Goal: Information Seeking & Learning: Compare options

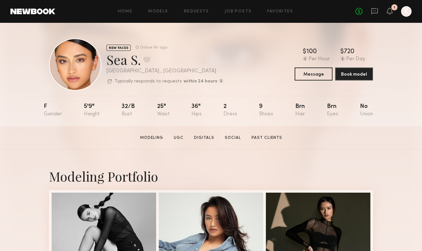
click at [82, 74] on div at bounding box center [75, 65] width 52 height 52
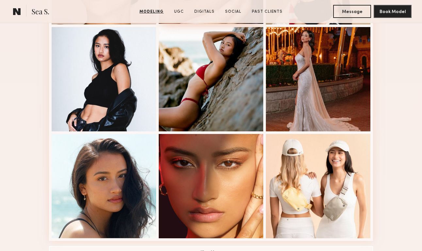
scroll to position [395, 0]
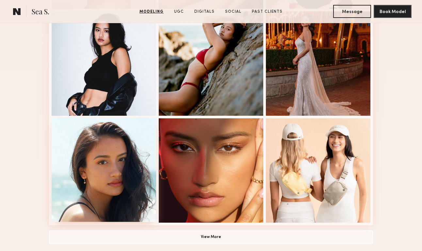
click at [128, 171] on div at bounding box center [104, 170] width 104 height 104
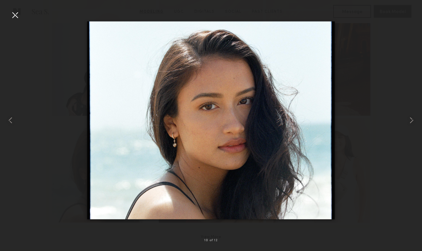
click at [15, 17] on div at bounding box center [15, 15] width 10 height 10
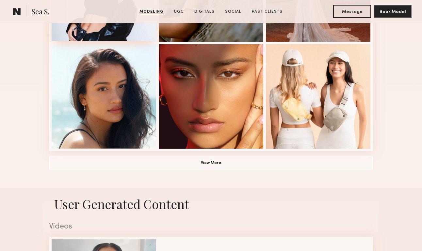
scroll to position [594, 0]
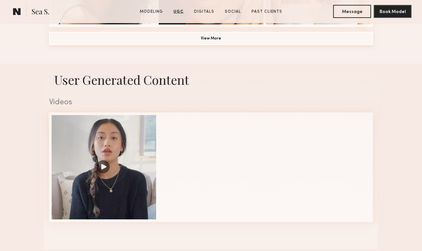
click at [189, 42] on button "View More" at bounding box center [211, 38] width 324 height 13
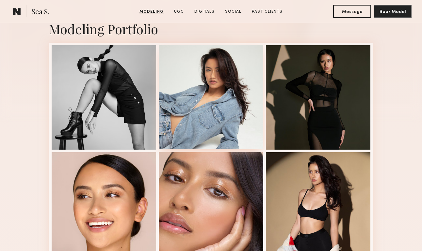
scroll to position [150, 0]
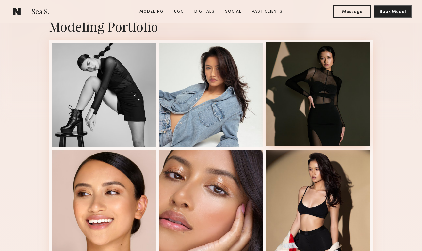
click at [313, 113] on div at bounding box center [318, 94] width 104 height 104
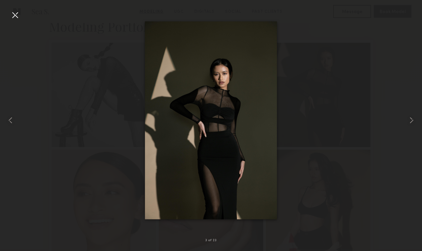
click at [323, 113] on div at bounding box center [211, 120] width 422 height 220
click at [322, 118] on div at bounding box center [211, 120] width 422 height 220
click at [10, 17] on div at bounding box center [15, 15] width 10 height 10
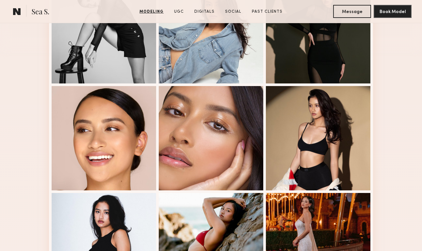
scroll to position [216, 0]
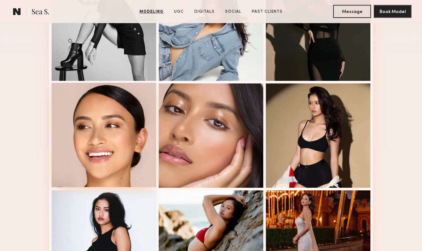
click at [122, 135] on div at bounding box center [104, 135] width 104 height 104
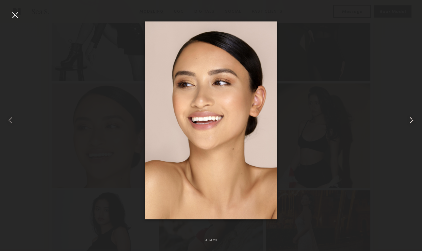
click at [420, 75] on div at bounding box center [413, 120] width 17 height 220
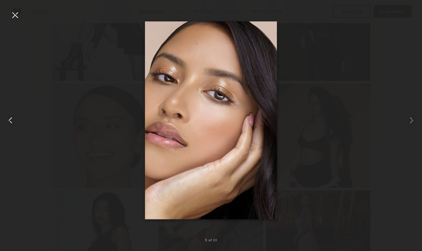
click at [13, 21] on div at bounding box center [8, 120] width 17 height 220
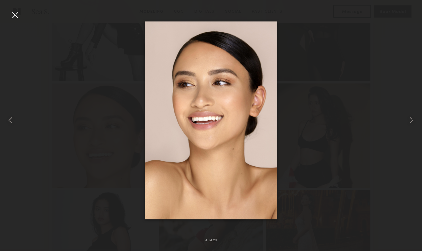
click at [14, 15] on div at bounding box center [15, 15] width 10 height 10
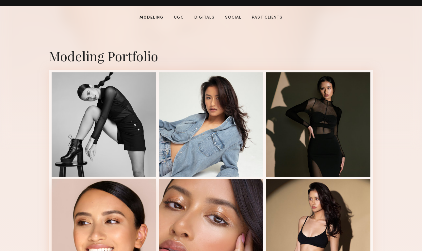
scroll to position [104, 0]
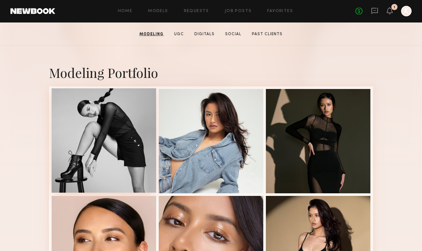
click at [100, 125] on div at bounding box center [104, 140] width 104 height 104
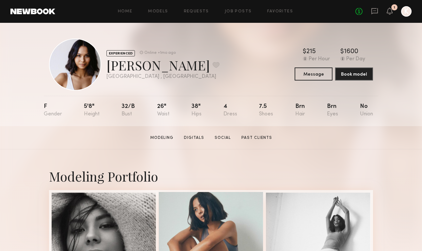
scroll to position [120, 0]
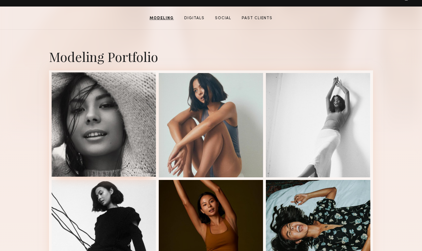
click at [142, 148] on div at bounding box center [104, 124] width 104 height 104
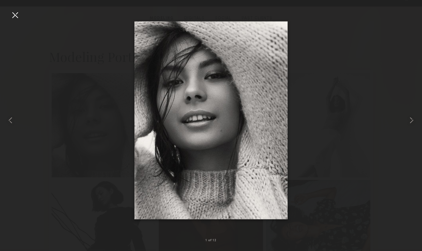
click at [348, 50] on div at bounding box center [211, 120] width 422 height 220
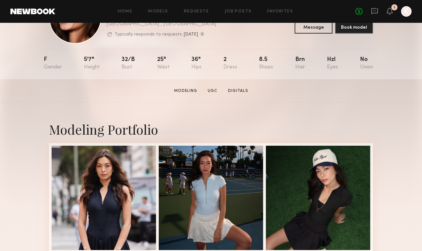
scroll to position [65, 0]
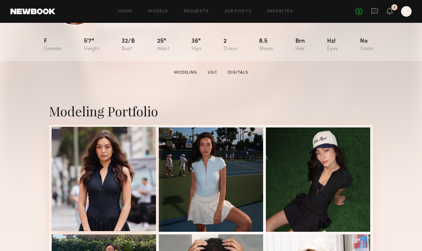
click at [127, 174] on div at bounding box center [104, 179] width 104 height 104
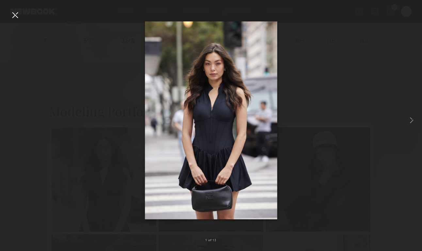
click at [304, 107] on div at bounding box center [211, 120] width 422 height 220
click at [14, 16] on div at bounding box center [15, 15] width 10 height 10
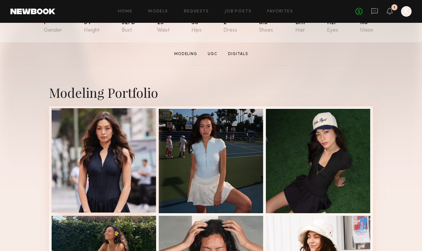
scroll to position [88, 0]
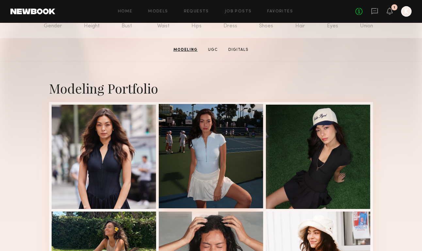
click at [199, 132] on div at bounding box center [211, 156] width 104 height 104
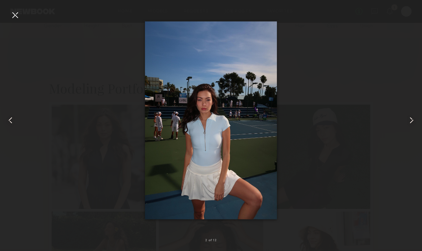
click at [375, 80] on div at bounding box center [211, 120] width 422 height 220
click at [384, 17] on div at bounding box center [211, 120] width 422 height 220
click at [24, 16] on div at bounding box center [211, 120] width 422 height 220
click at [16, 16] on div at bounding box center [15, 15] width 10 height 10
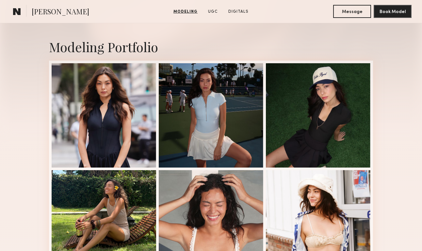
scroll to position [113, 0]
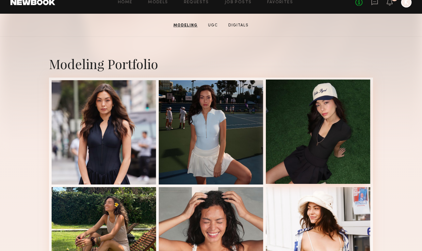
click at [323, 117] on div at bounding box center [318, 132] width 104 height 104
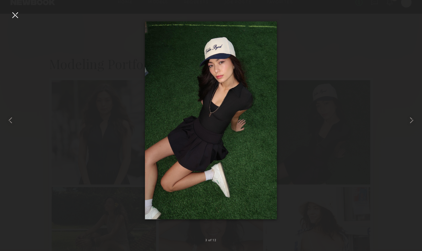
click at [301, 130] on div at bounding box center [211, 120] width 422 height 220
click at [396, 26] on div at bounding box center [211, 120] width 422 height 220
click at [13, 16] on div at bounding box center [15, 15] width 10 height 10
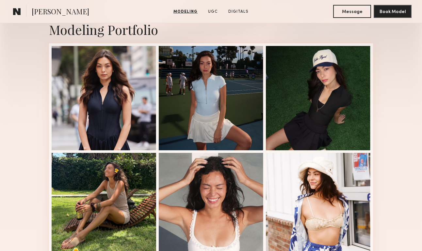
scroll to position [203, 0]
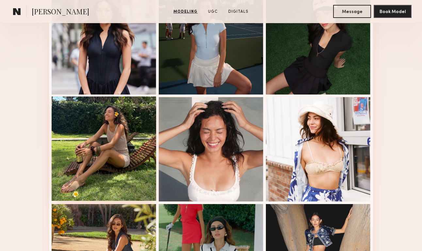
click at [108, 103] on div at bounding box center [104, 149] width 104 height 104
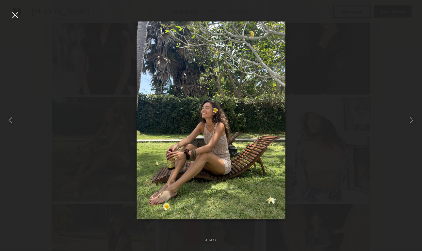
click at [354, 150] on div at bounding box center [211, 120] width 422 height 220
click at [409, 122] on common-icon at bounding box center [411, 120] width 10 height 10
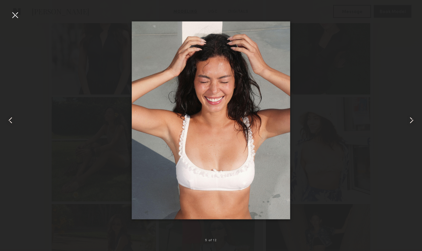
click at [408, 122] on common-icon at bounding box center [411, 120] width 10 height 10
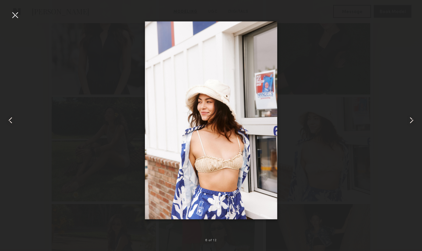
click at [9, 124] on common-icon at bounding box center [10, 120] width 10 height 10
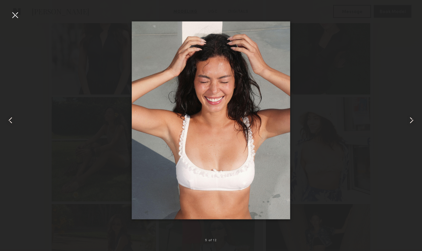
click at [392, 41] on div at bounding box center [211, 120] width 422 height 220
click at [402, 32] on div at bounding box center [211, 120] width 422 height 220
click at [23, 18] on div at bounding box center [211, 120] width 422 height 220
click at [17, 18] on div at bounding box center [15, 15] width 10 height 10
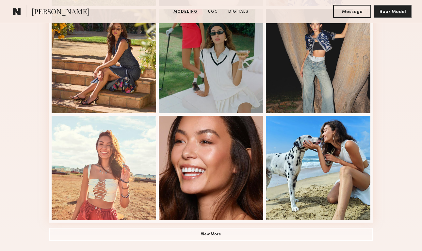
scroll to position [431, 0]
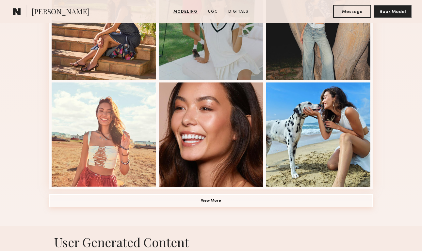
click at [204, 200] on button "View More" at bounding box center [211, 200] width 324 height 13
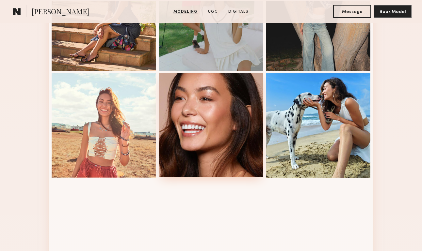
scroll to position [442, 0]
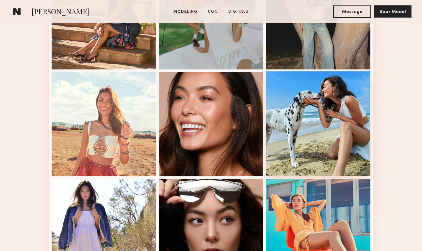
click at [320, 138] on div at bounding box center [318, 123] width 104 height 104
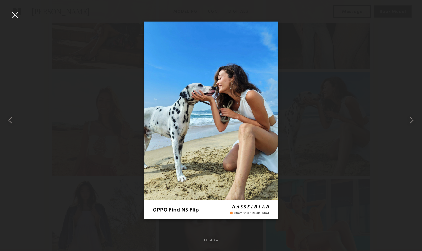
click at [310, 122] on div at bounding box center [211, 120] width 422 height 220
click at [395, 22] on div at bounding box center [211, 120] width 422 height 220
click at [18, 15] on div at bounding box center [15, 15] width 10 height 10
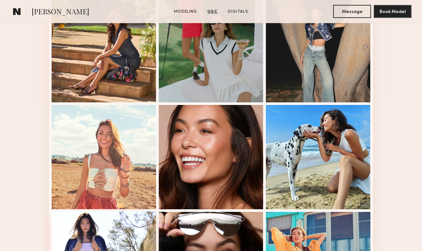
scroll to position [403, 0]
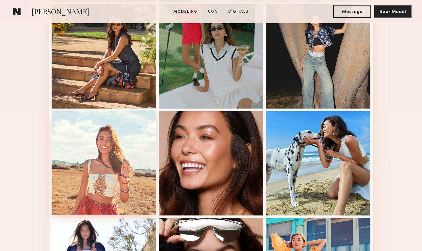
click at [130, 148] on div at bounding box center [104, 163] width 104 height 104
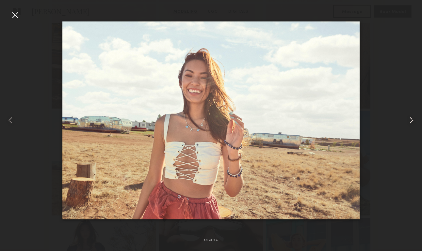
click at [407, 120] on common-icon at bounding box center [411, 120] width 10 height 10
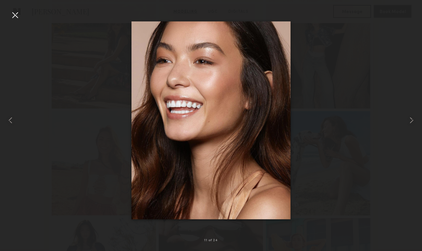
click at [15, 18] on div at bounding box center [15, 15] width 10 height 10
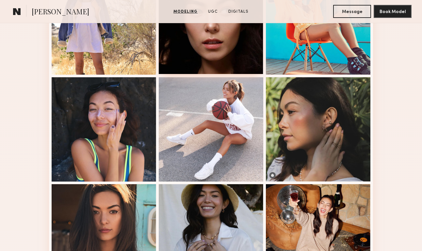
scroll to position [664, 0]
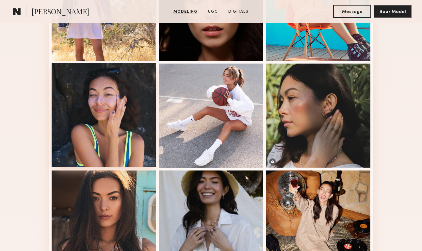
click at [140, 133] on div at bounding box center [104, 115] width 104 height 104
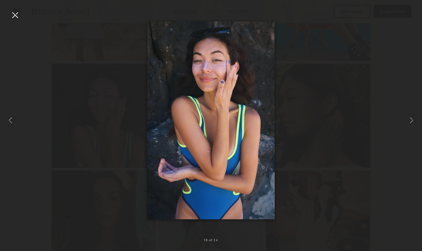
click at [345, 57] on div at bounding box center [211, 120] width 422 height 220
click at [384, 25] on div at bounding box center [211, 120] width 422 height 220
click at [12, 15] on div at bounding box center [15, 15] width 10 height 10
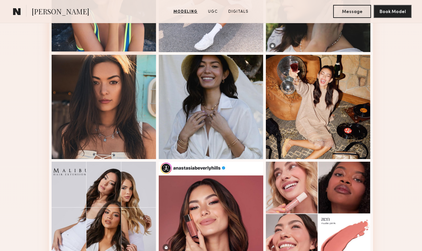
scroll to position [779, 0]
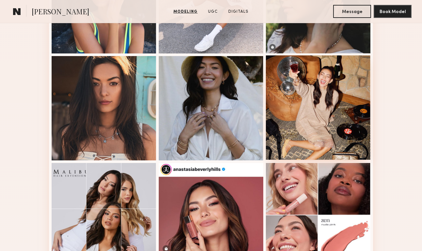
click at [290, 111] on div at bounding box center [318, 107] width 104 height 104
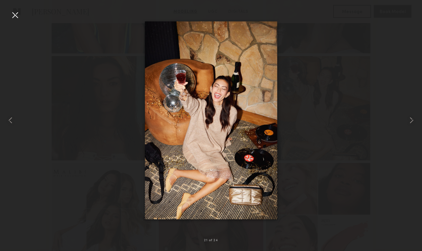
click at [341, 66] on div at bounding box center [211, 120] width 422 height 220
click at [15, 14] on div at bounding box center [15, 15] width 10 height 10
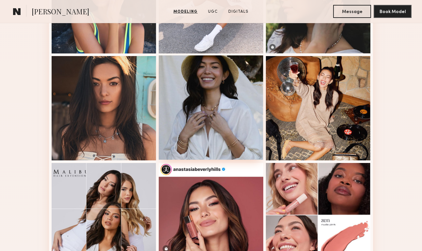
click at [204, 120] on div at bounding box center [211, 107] width 104 height 104
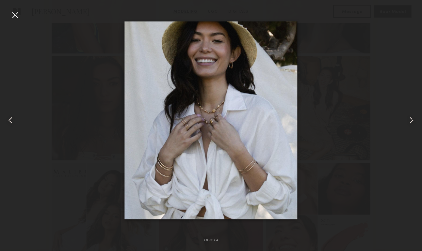
click at [359, 128] on div at bounding box center [211, 120] width 422 height 220
click at [14, 17] on div at bounding box center [15, 15] width 10 height 10
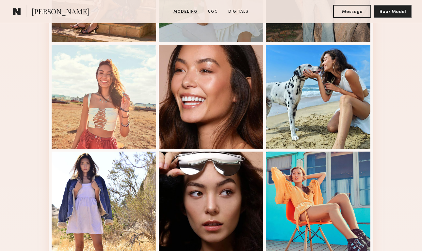
scroll to position [558, 0]
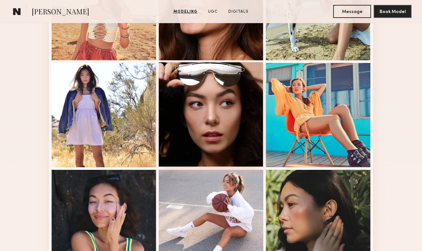
click at [180, 102] on div at bounding box center [211, 114] width 104 height 104
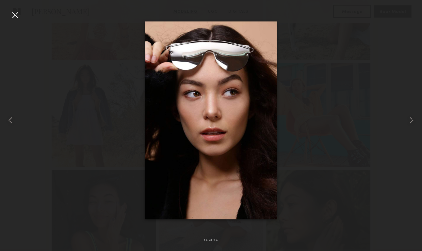
click at [362, 72] on div at bounding box center [211, 120] width 422 height 220
click at [17, 13] on div at bounding box center [15, 15] width 10 height 10
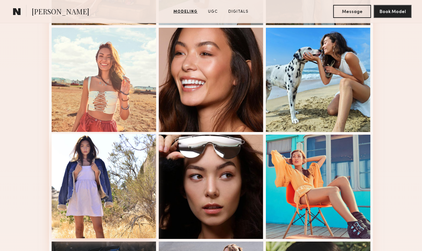
scroll to position [464, 0]
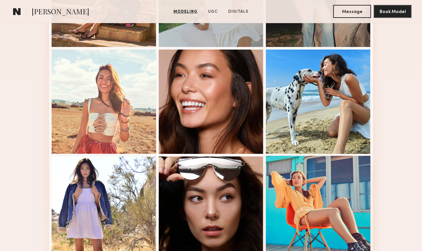
click at [295, 183] on div at bounding box center [318, 208] width 104 height 104
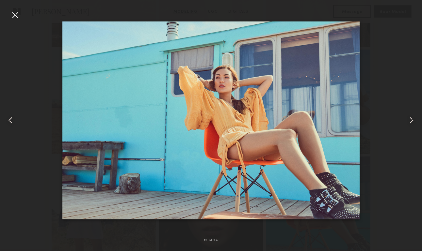
click at [411, 121] on common-icon at bounding box center [411, 120] width 10 height 10
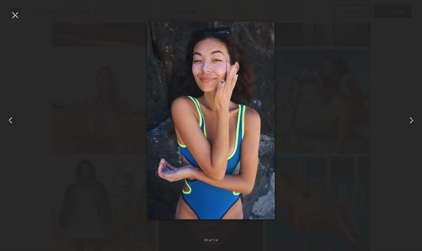
click at [411, 120] on common-icon at bounding box center [411, 120] width 10 height 10
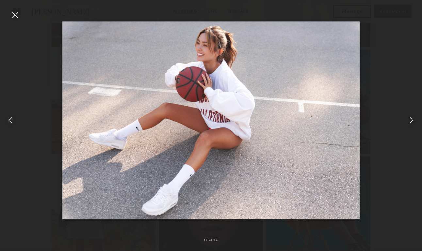
click at [411, 120] on common-icon at bounding box center [411, 120] width 10 height 10
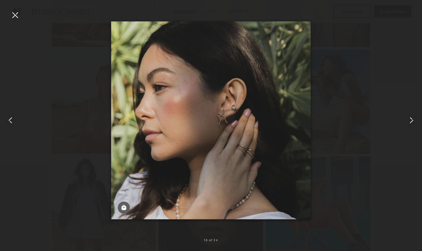
click at [411, 120] on common-icon at bounding box center [411, 120] width 10 height 10
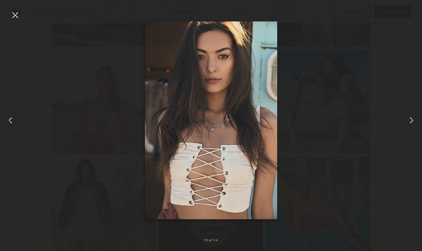
click at [411, 120] on common-icon at bounding box center [411, 120] width 10 height 10
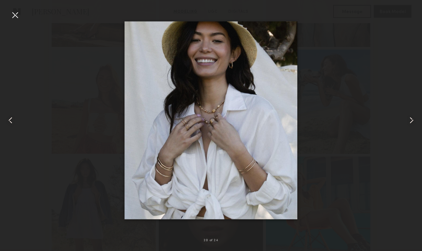
click at [410, 116] on common-icon at bounding box center [411, 120] width 10 height 10
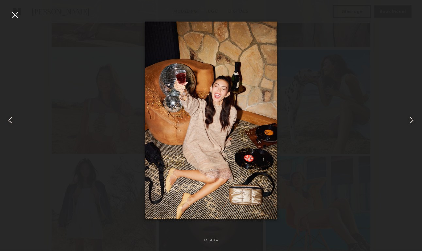
click at [374, 80] on div at bounding box center [211, 120] width 422 height 220
click at [16, 14] on div at bounding box center [15, 15] width 10 height 10
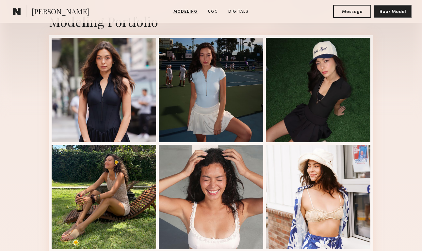
scroll to position [321, 0]
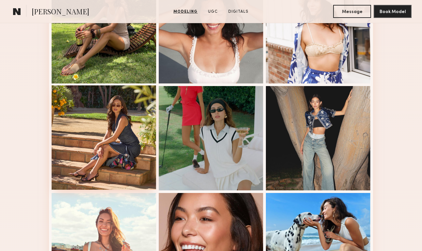
click at [138, 143] on div at bounding box center [104, 137] width 104 height 104
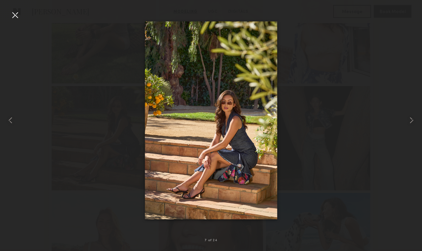
click at [17, 16] on div at bounding box center [15, 15] width 10 height 10
